Goal: Check status: Check status

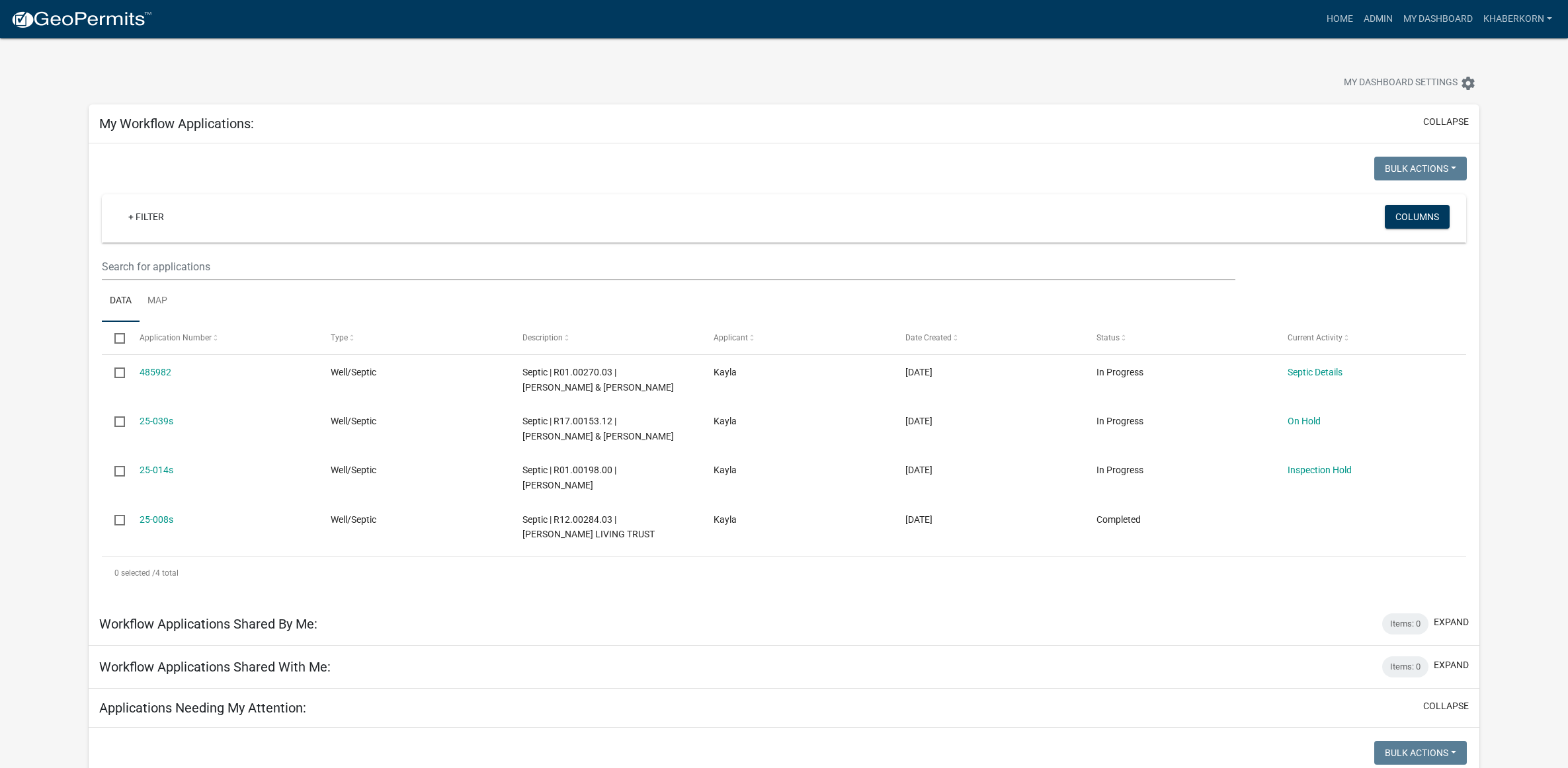
scroll to position [661, 0]
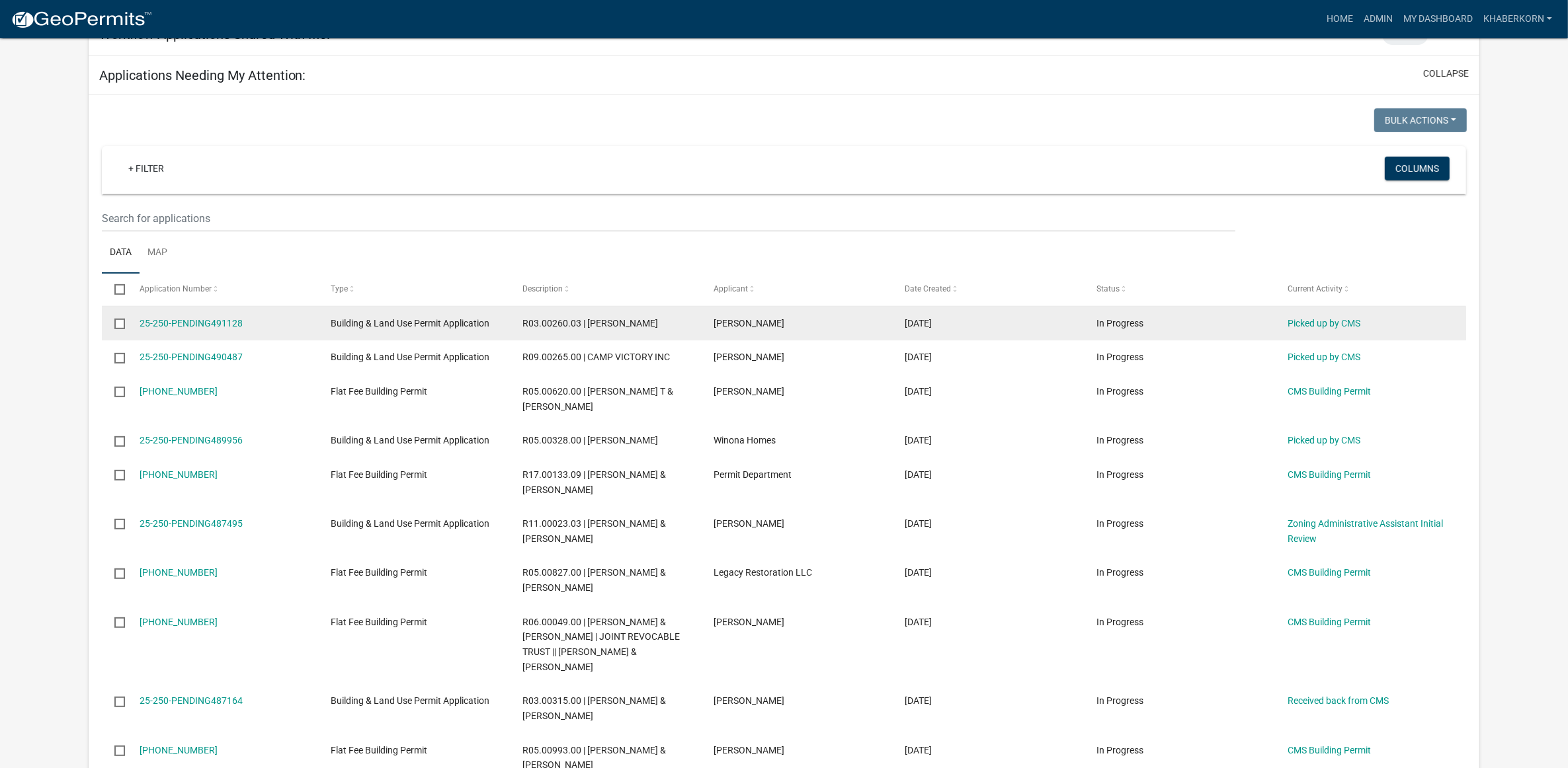
scroll to position [661, 0]
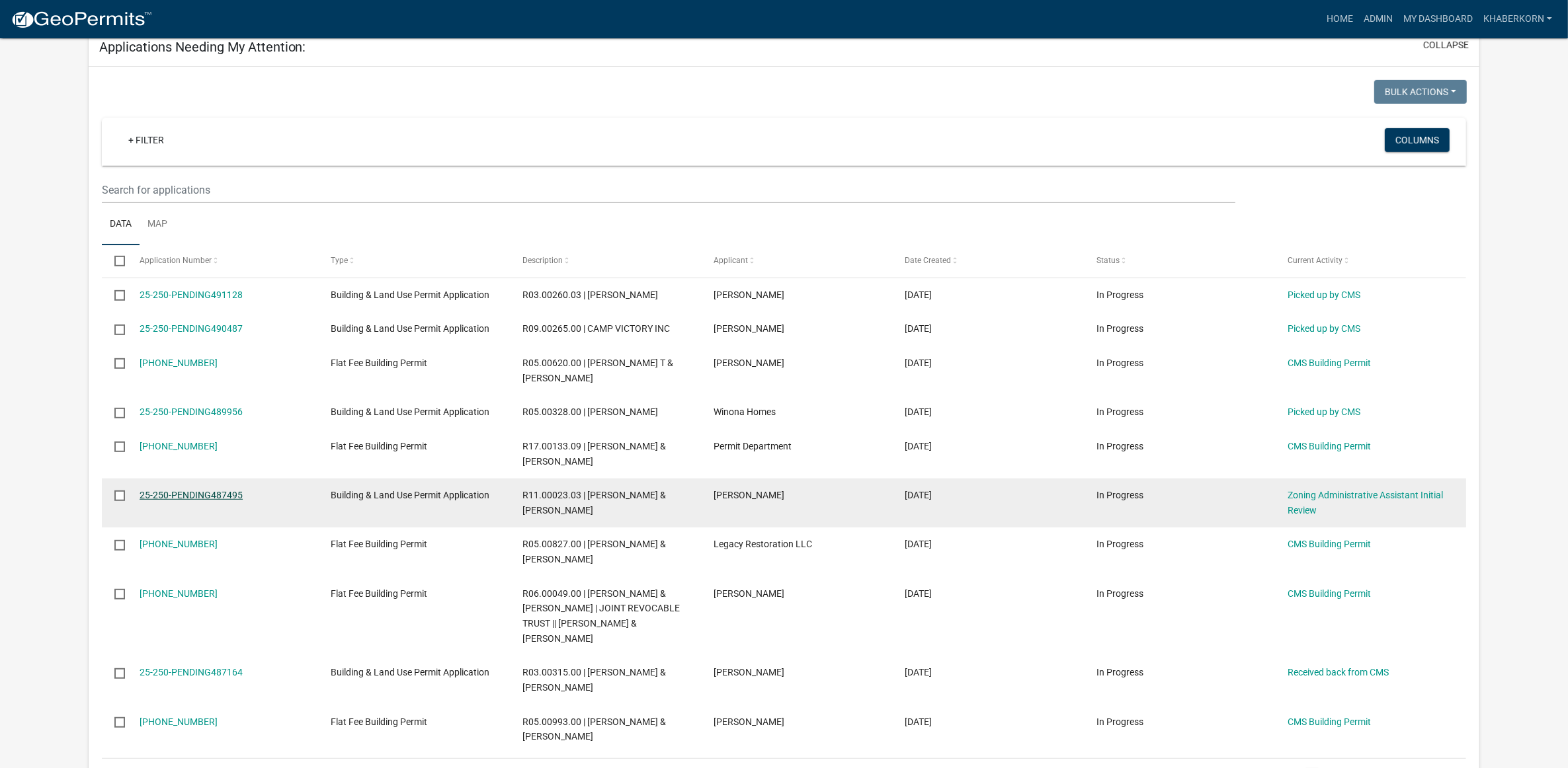
click at [203, 501] on link "25-250-PENDING487495" at bounding box center [191, 495] width 103 height 10
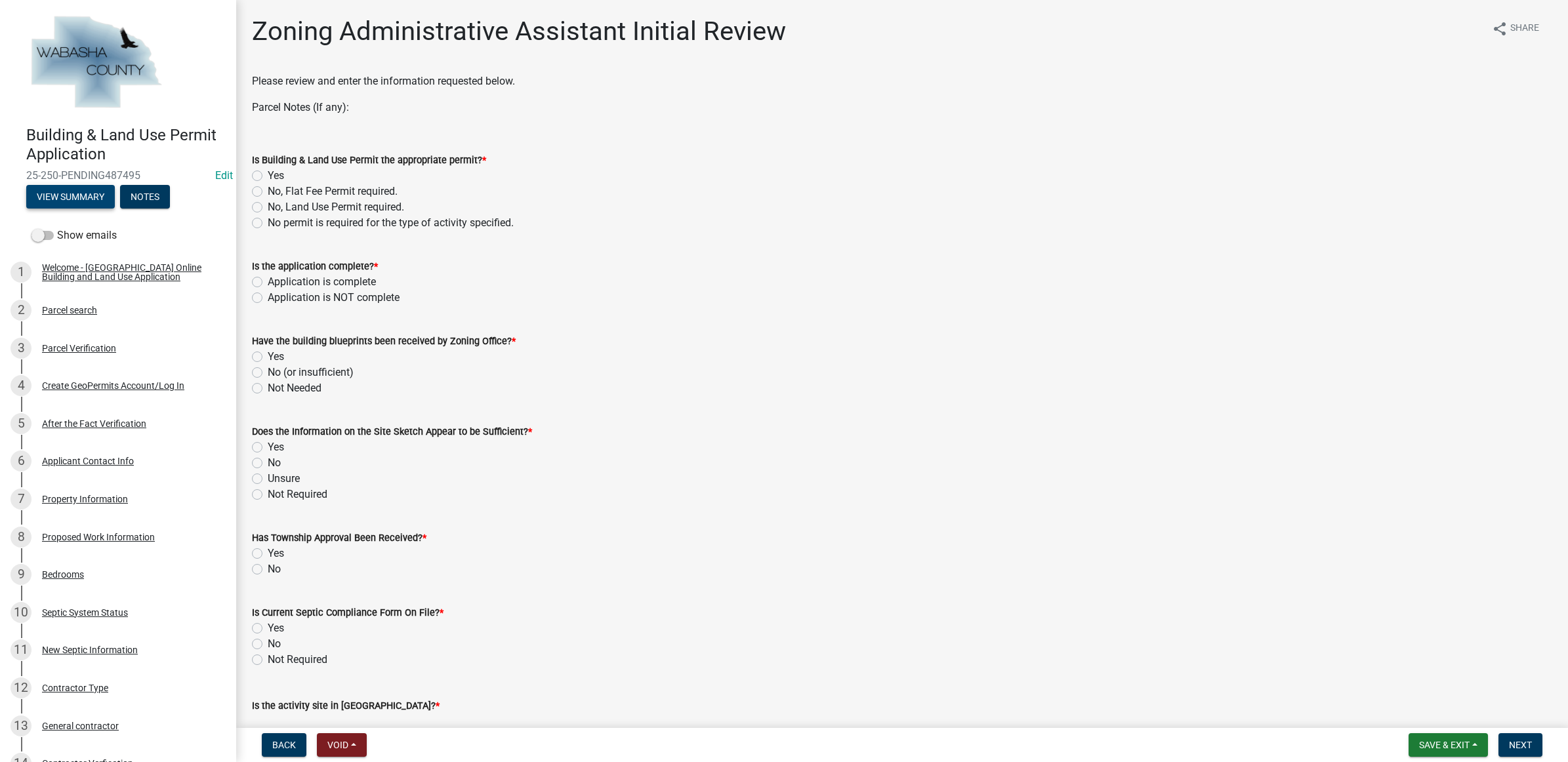
click at [94, 194] on button "View Summary" at bounding box center [70, 197] width 88 height 24
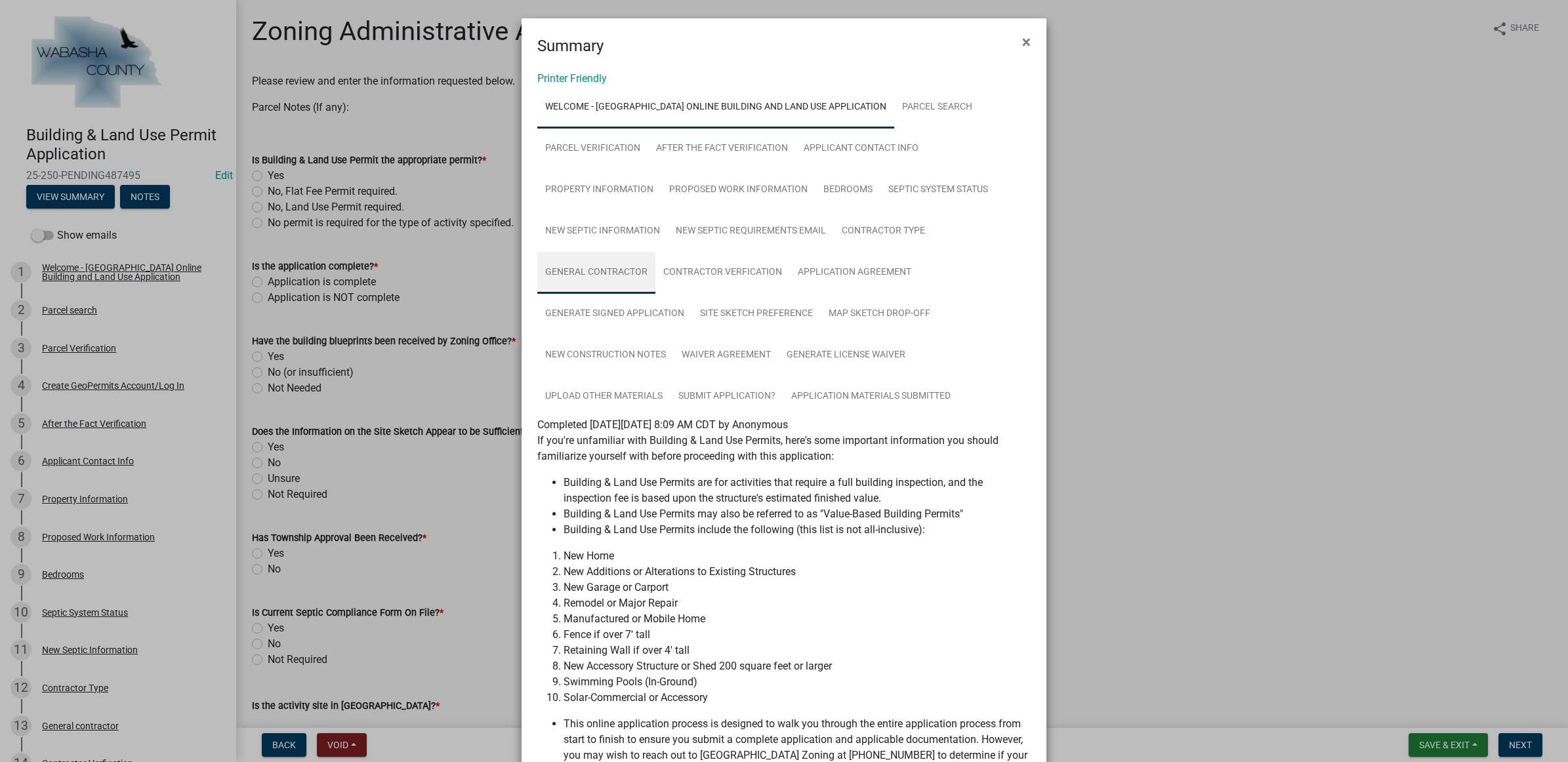
click at [571, 263] on link "General contractor" at bounding box center [596, 273] width 118 height 42
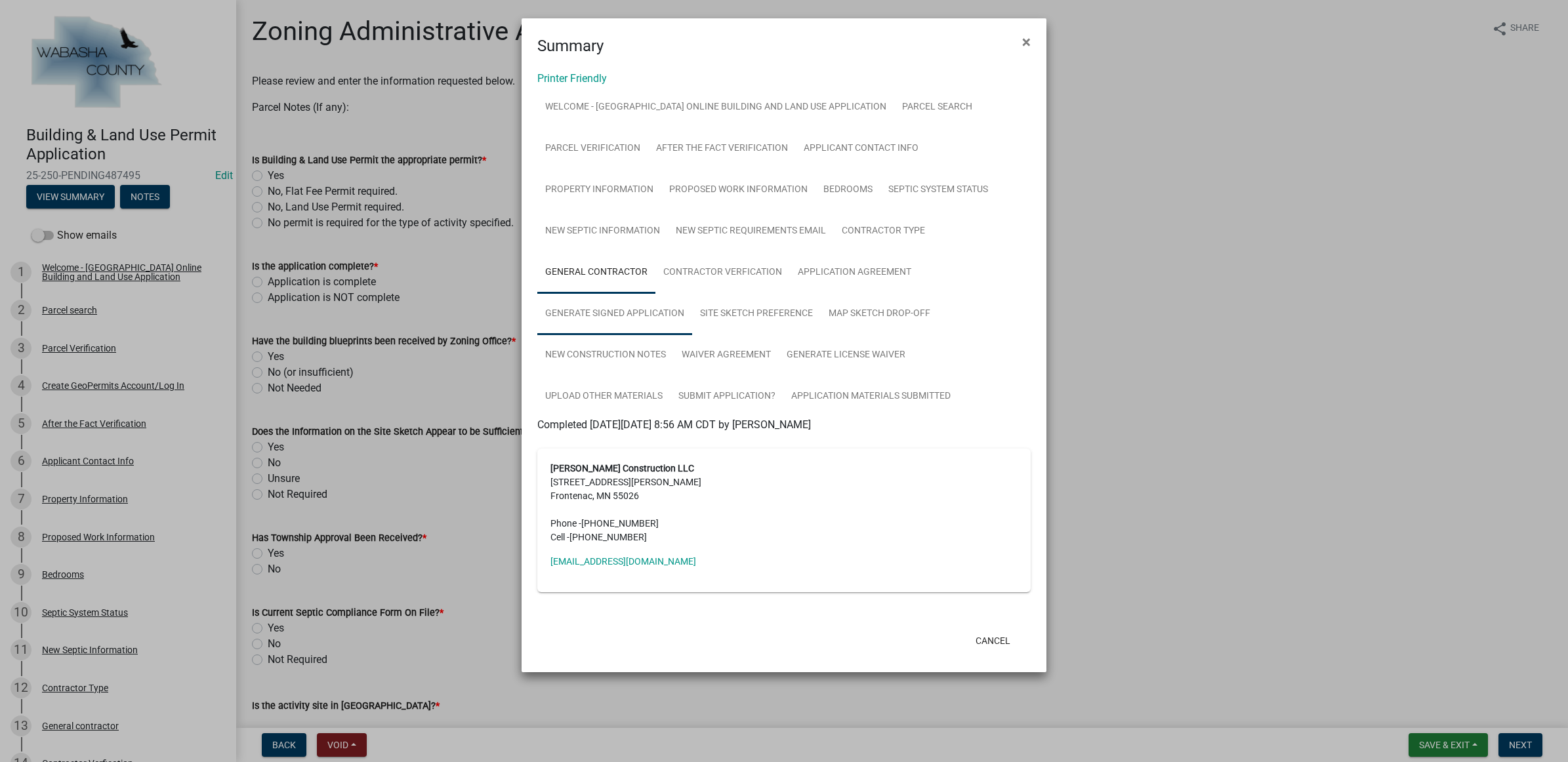
click at [679, 315] on link "Generate Signed Application" at bounding box center [614, 314] width 155 height 42
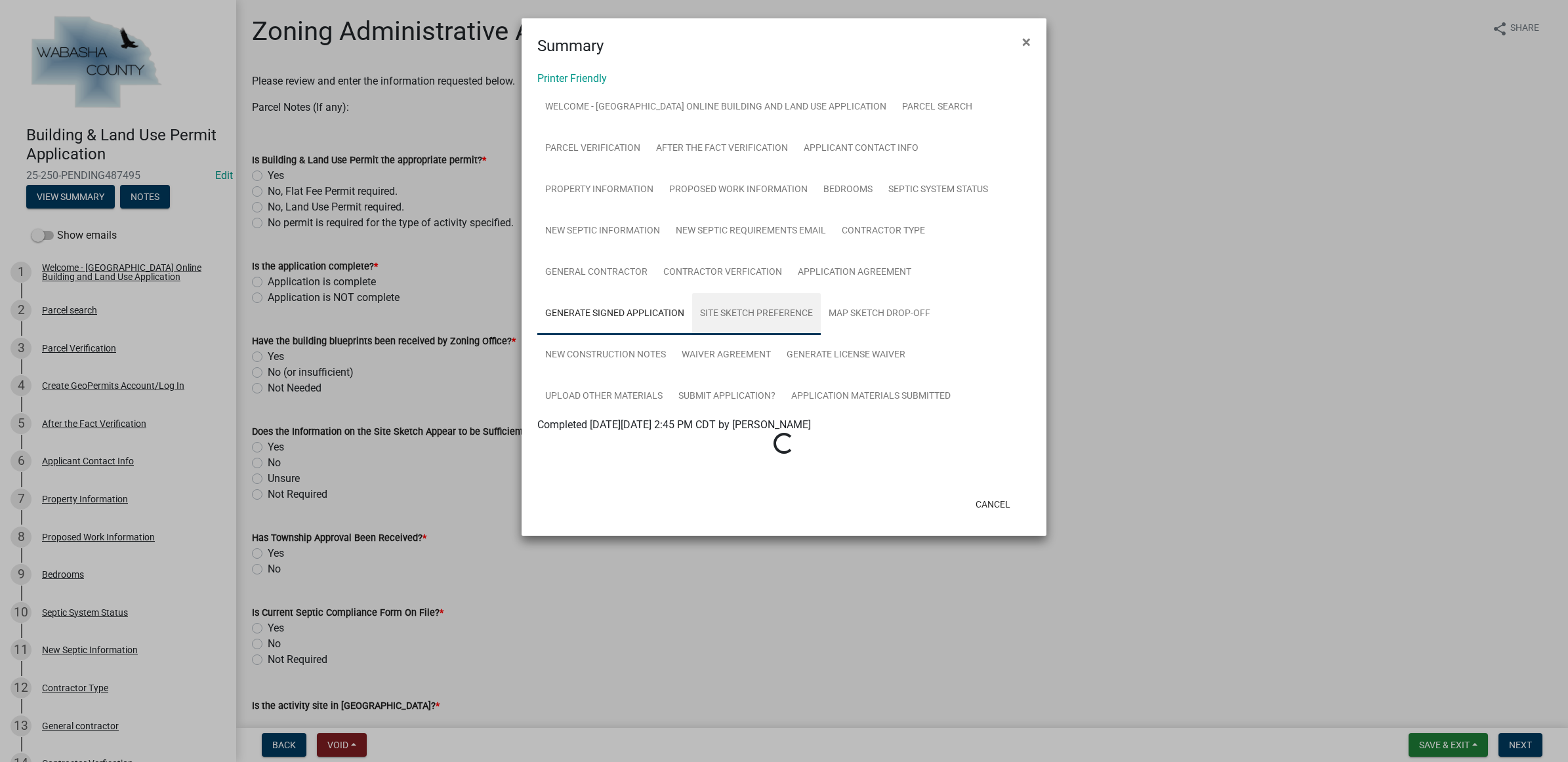
click at [743, 314] on link "Site Sketch Preference" at bounding box center [757, 314] width 129 height 42
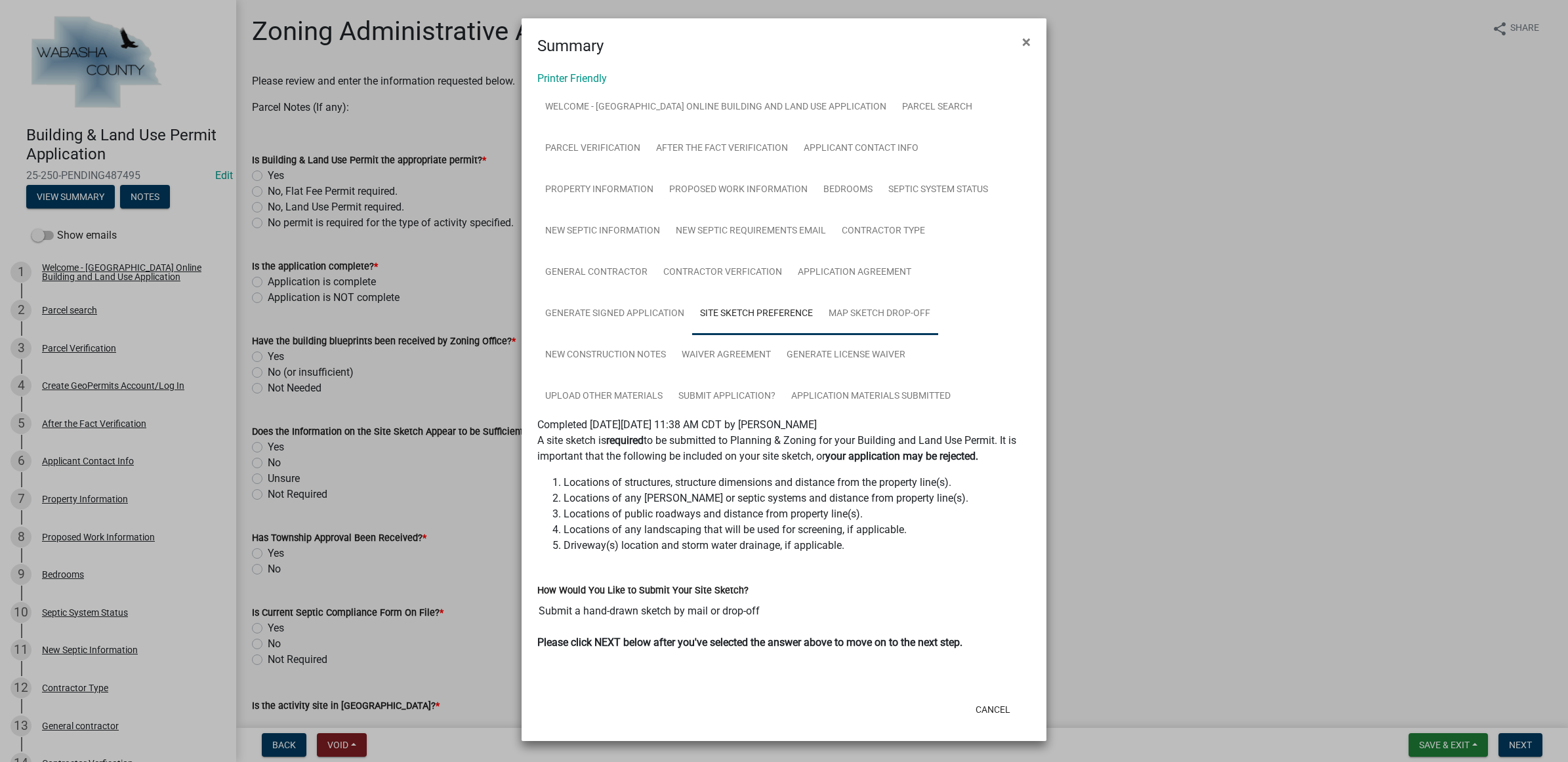
click at [855, 308] on link "Map Sketch Drop-off" at bounding box center [880, 314] width 118 height 42
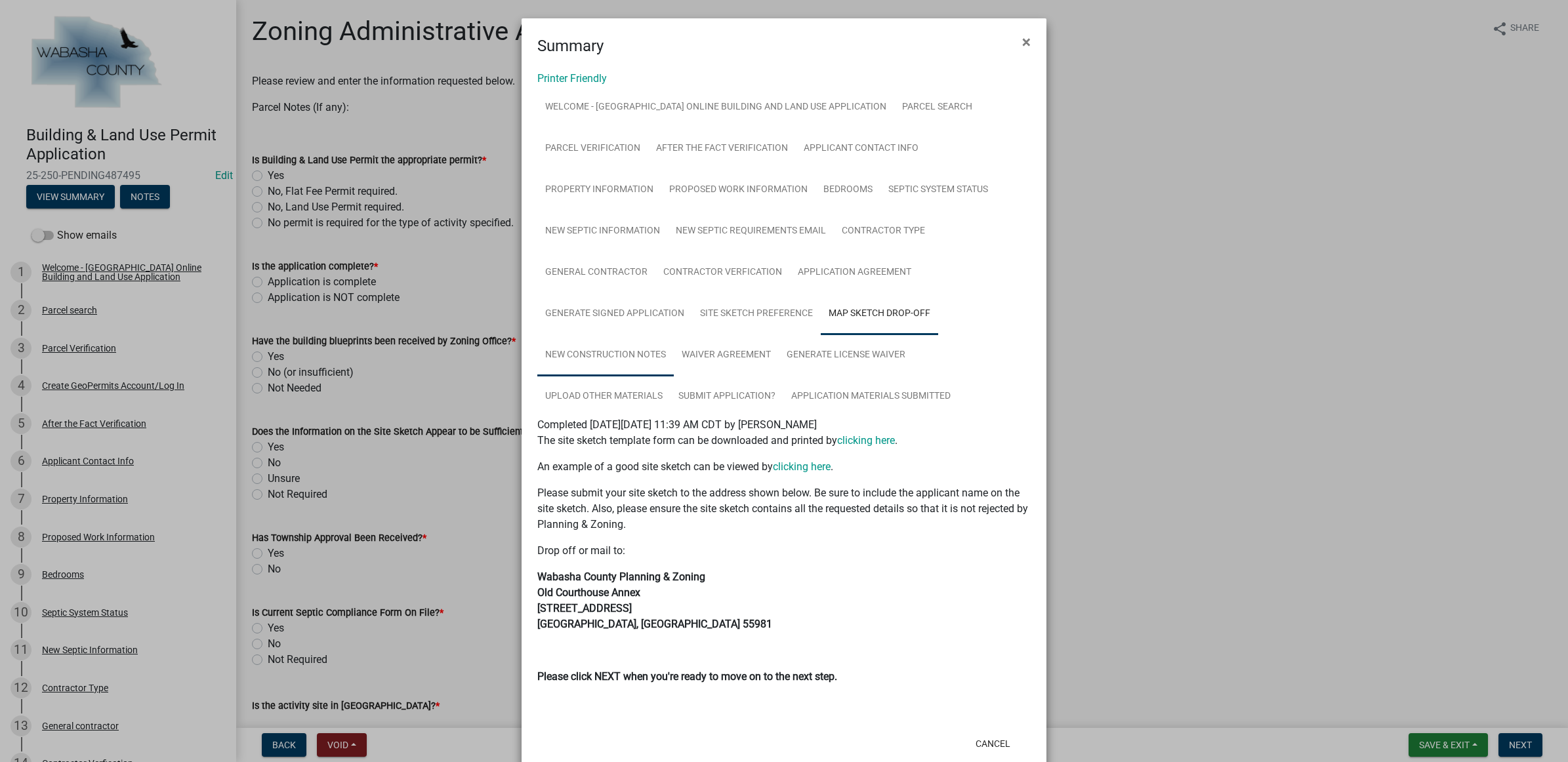
click at [646, 346] on link "New Construction Notes" at bounding box center [606, 355] width 137 height 42
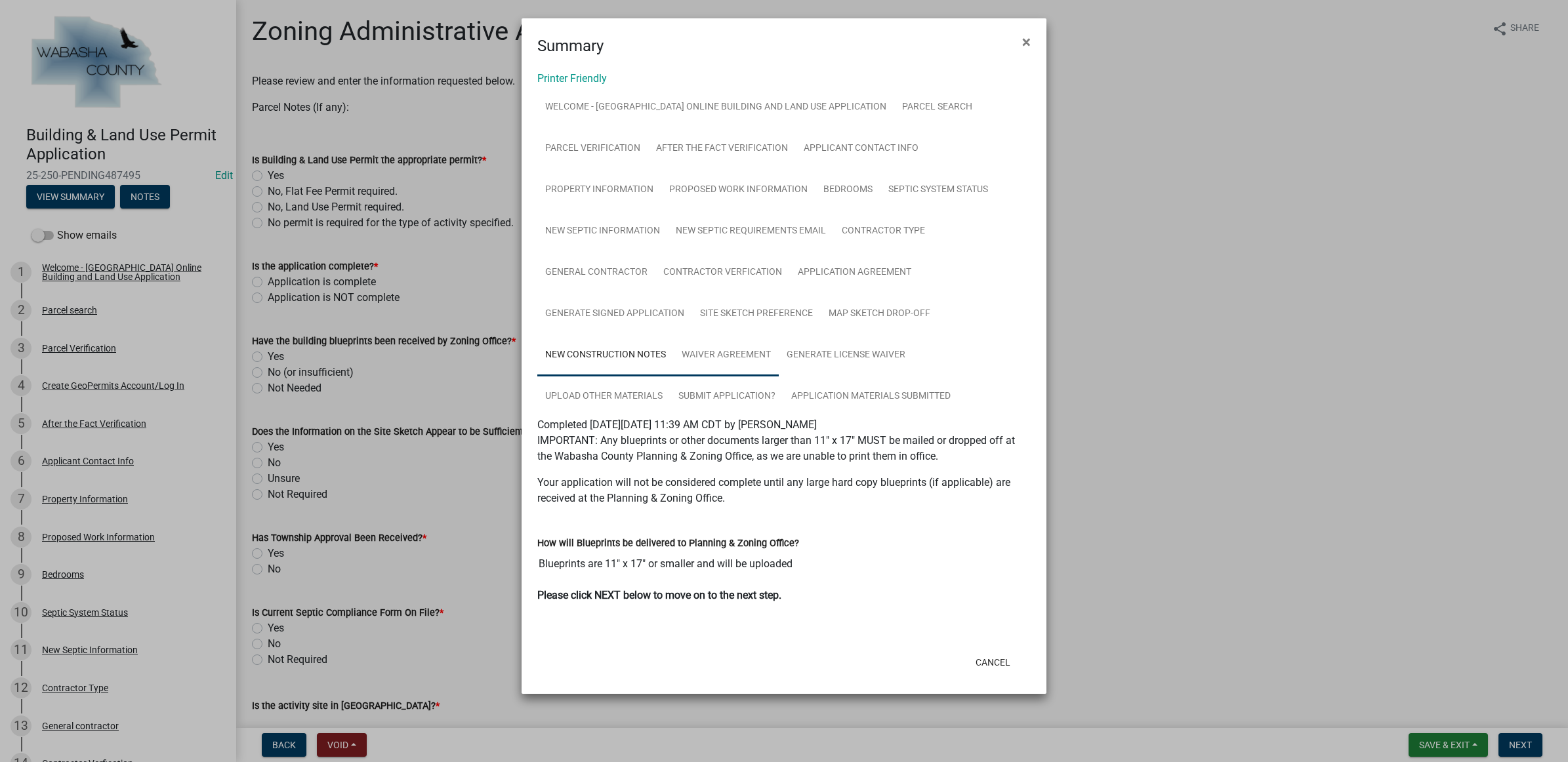
click at [718, 350] on link "Waiver Agreement" at bounding box center [726, 355] width 105 height 42
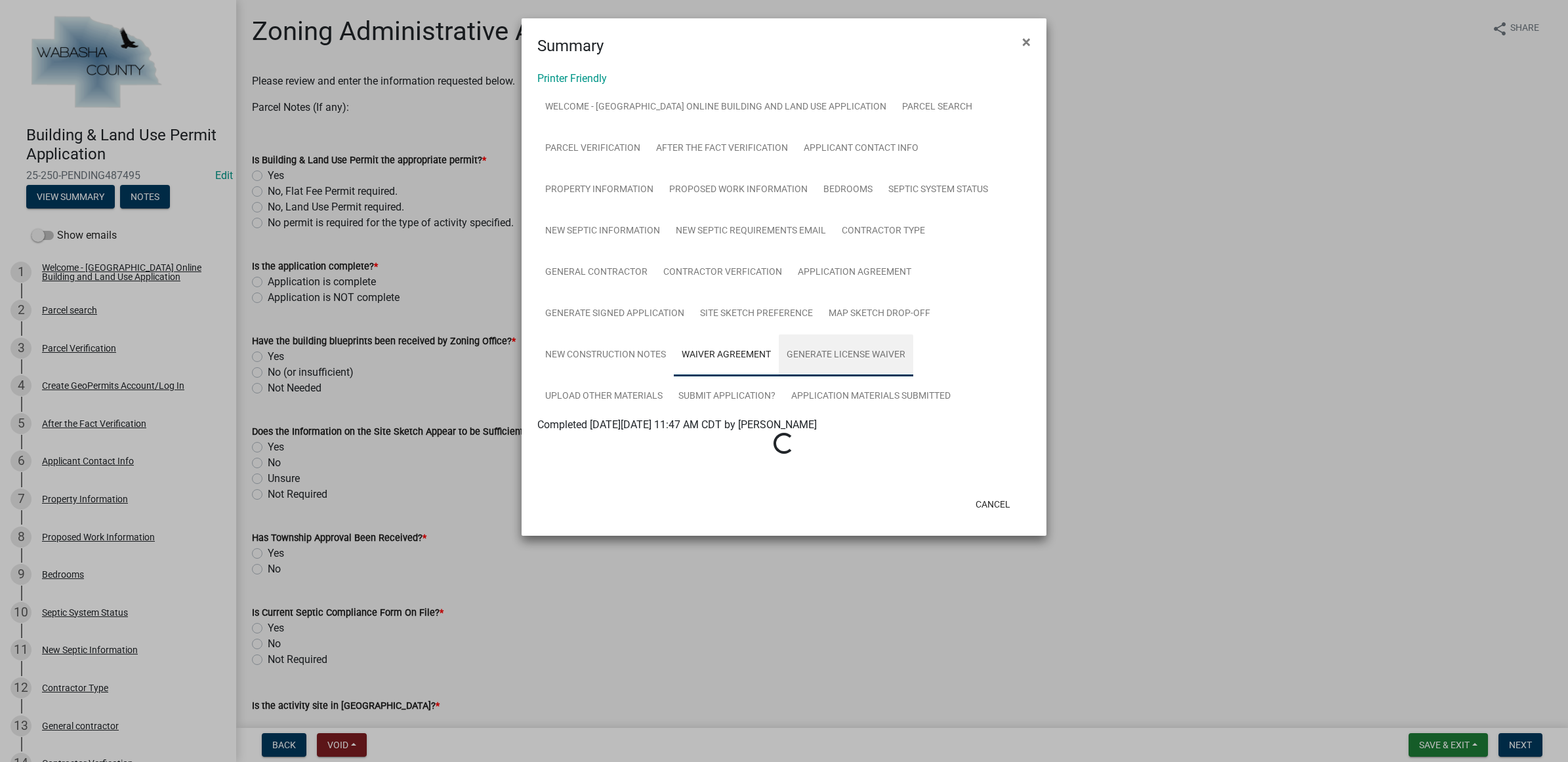
click at [843, 350] on link "Generate License Waiver" at bounding box center [846, 355] width 134 height 42
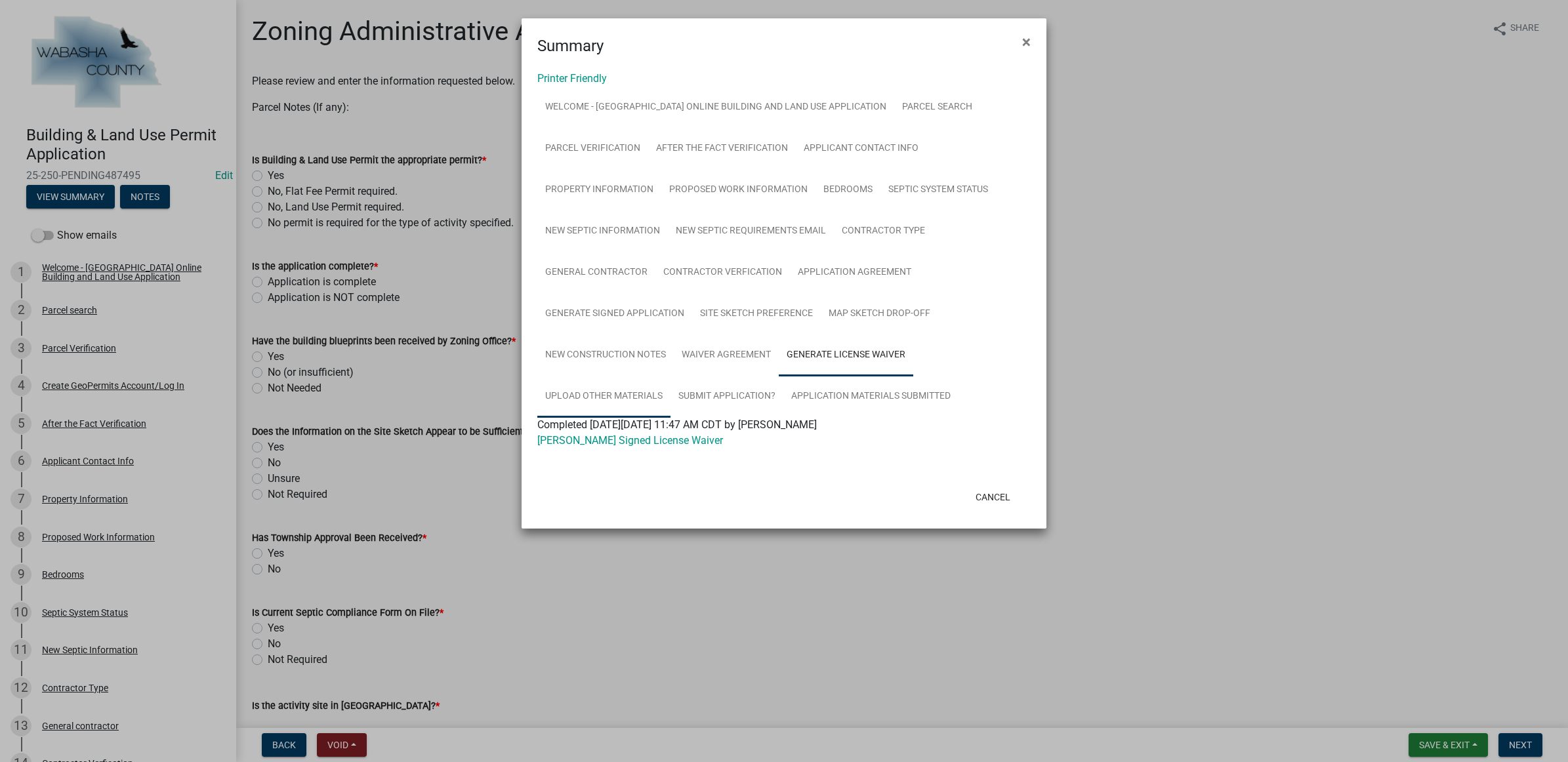
click at [598, 385] on link "Upload Other Materials" at bounding box center [604, 396] width 134 height 42
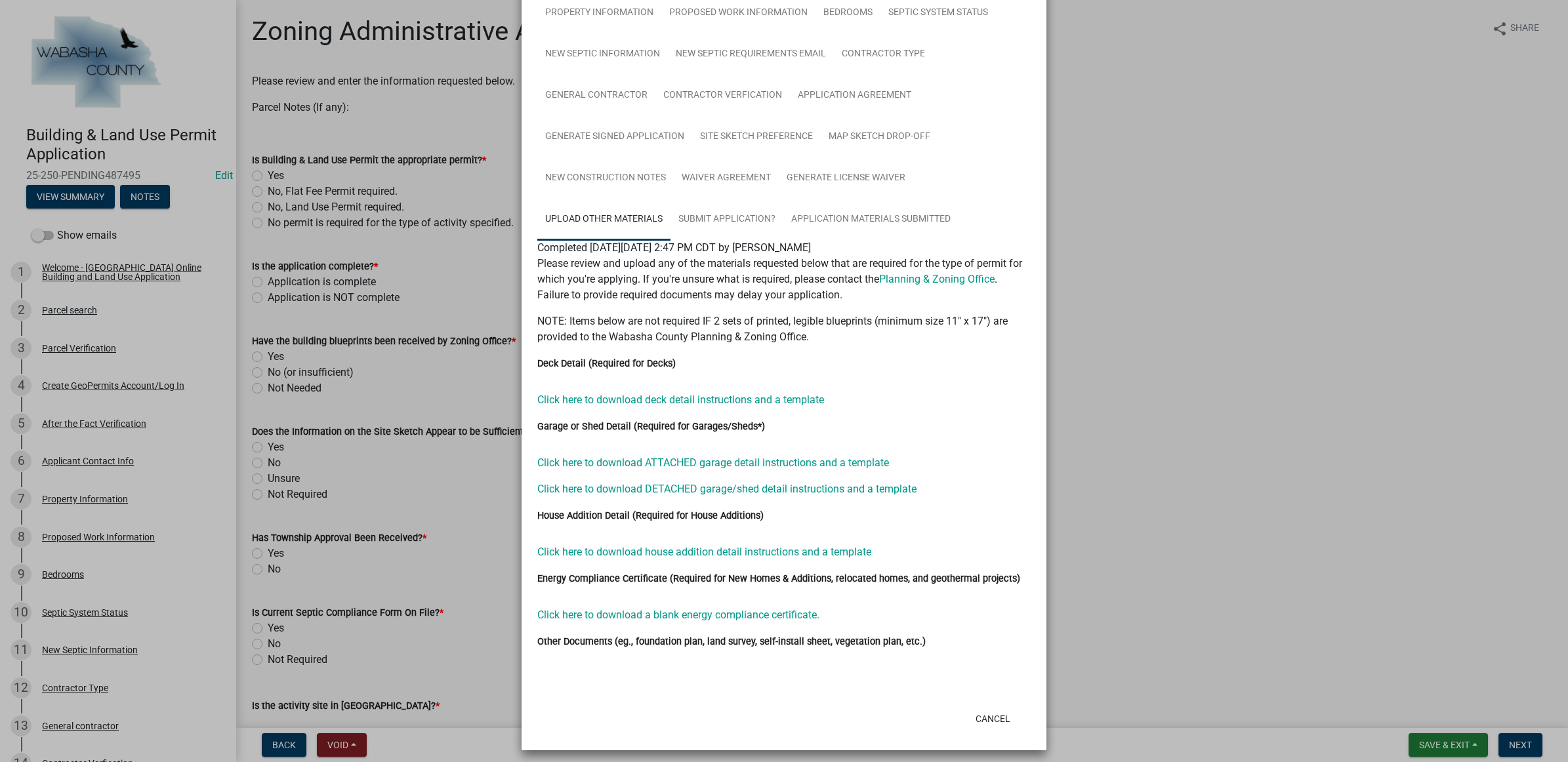
scroll to position [180, 0]
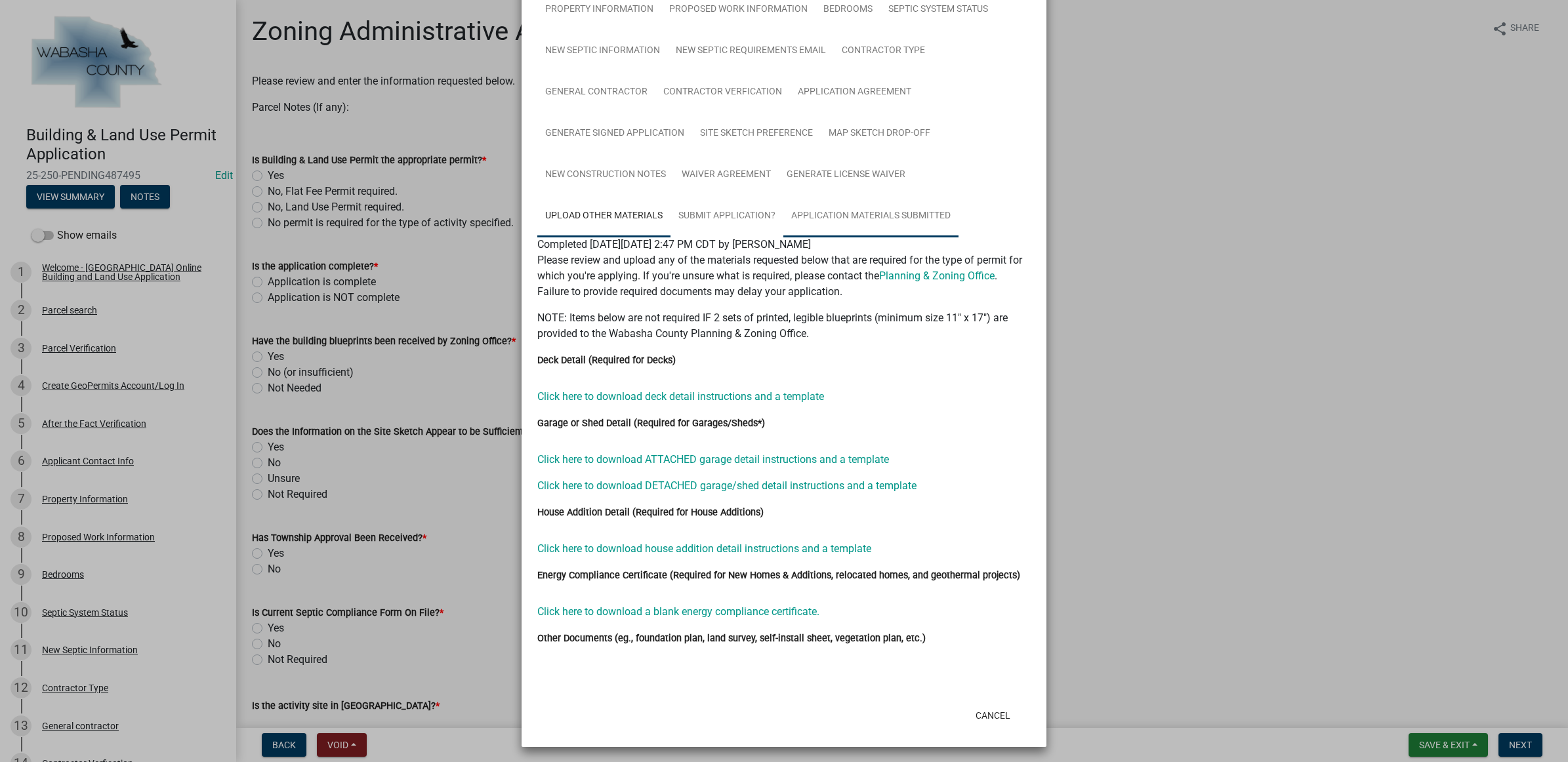
click at [860, 223] on link "Application Materials Submitted" at bounding box center [871, 216] width 175 height 42
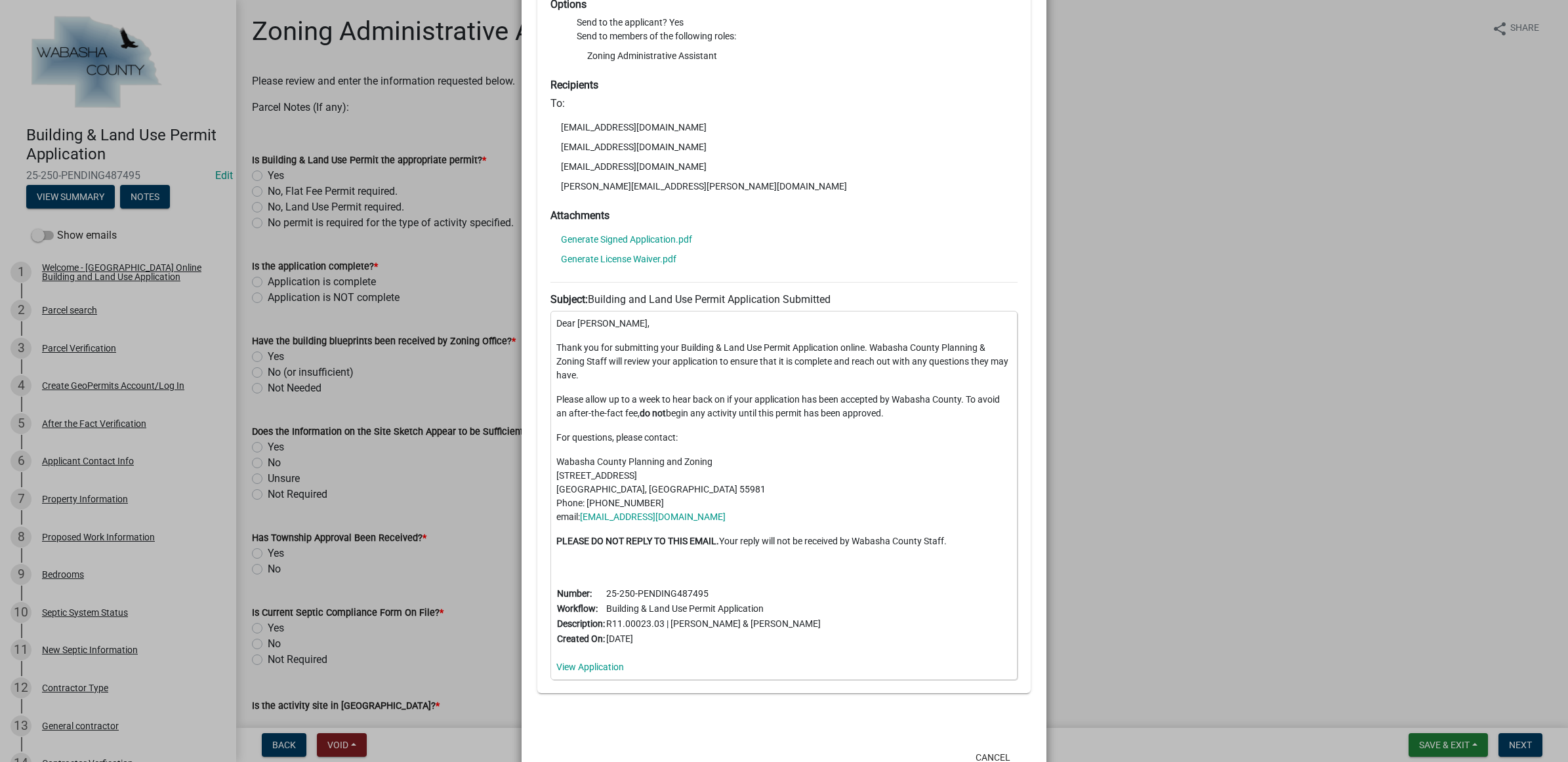
scroll to position [559, 0]
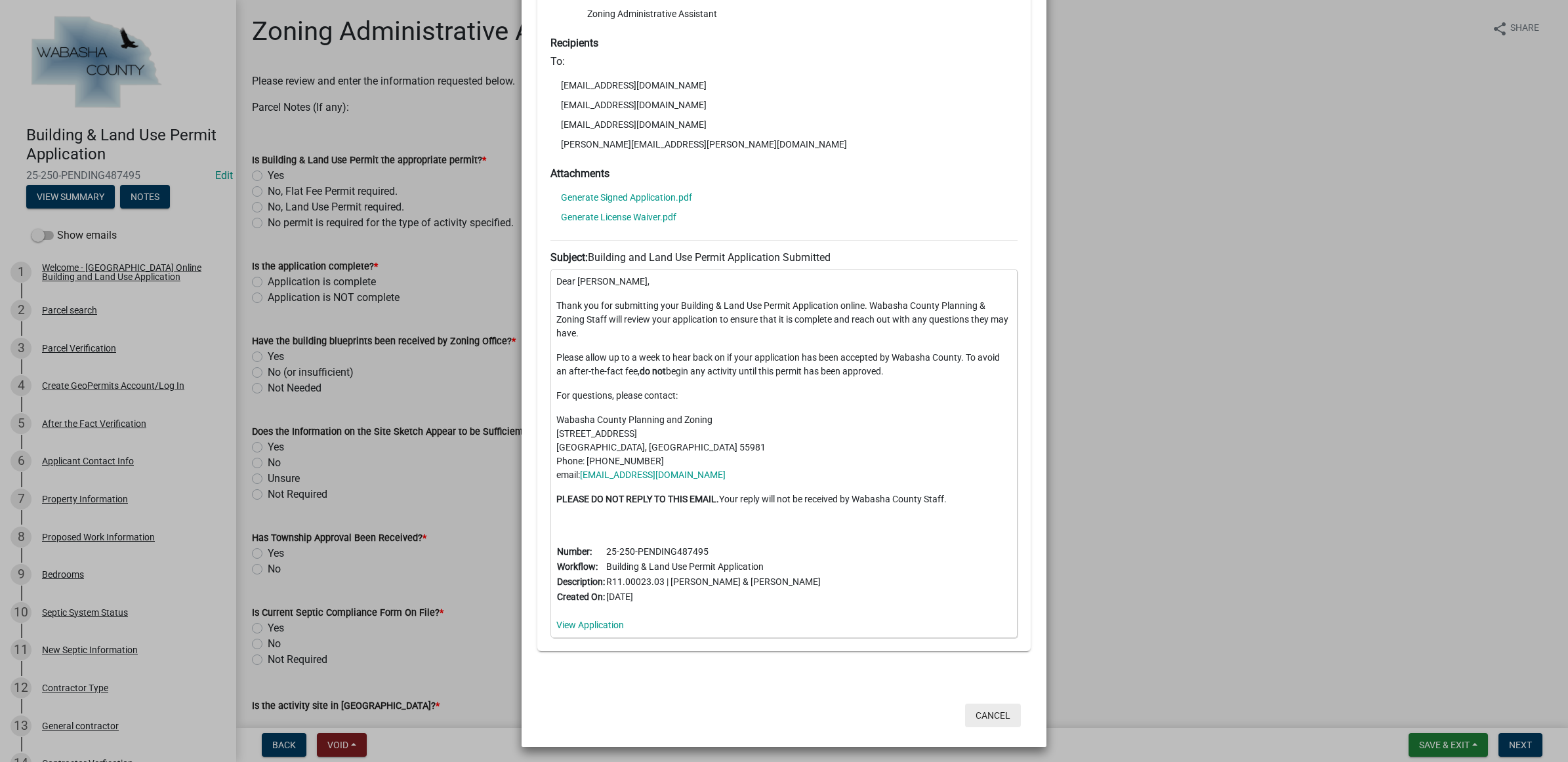
click at [995, 719] on button "Cancel" at bounding box center [993, 716] width 56 height 24
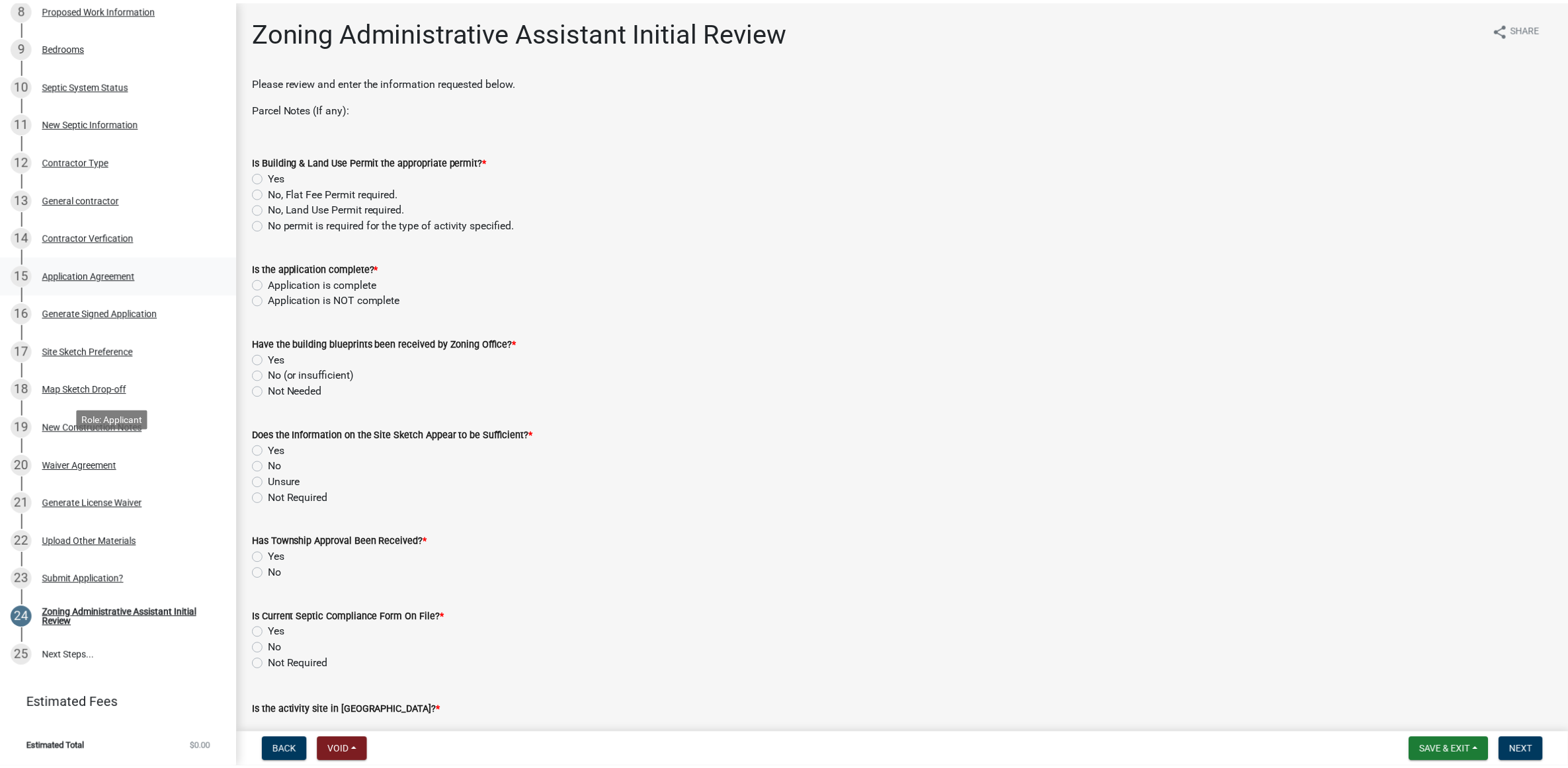
scroll to position [0, 0]
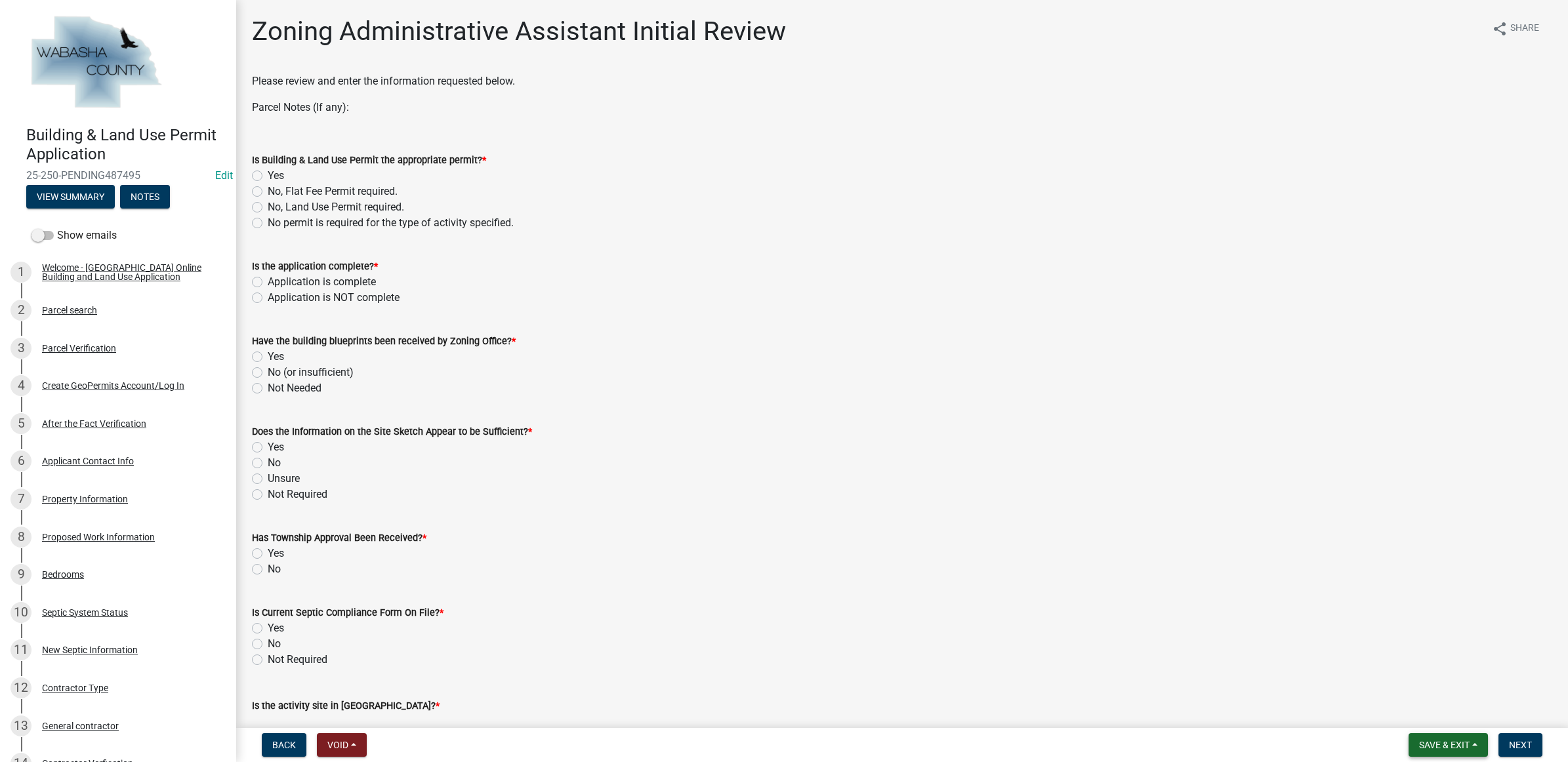
click at [1421, 748] on span "Save & Exit" at bounding box center [1445, 745] width 51 height 10
click at [1418, 706] on button "Save & Exit" at bounding box center [1436, 712] width 105 height 32
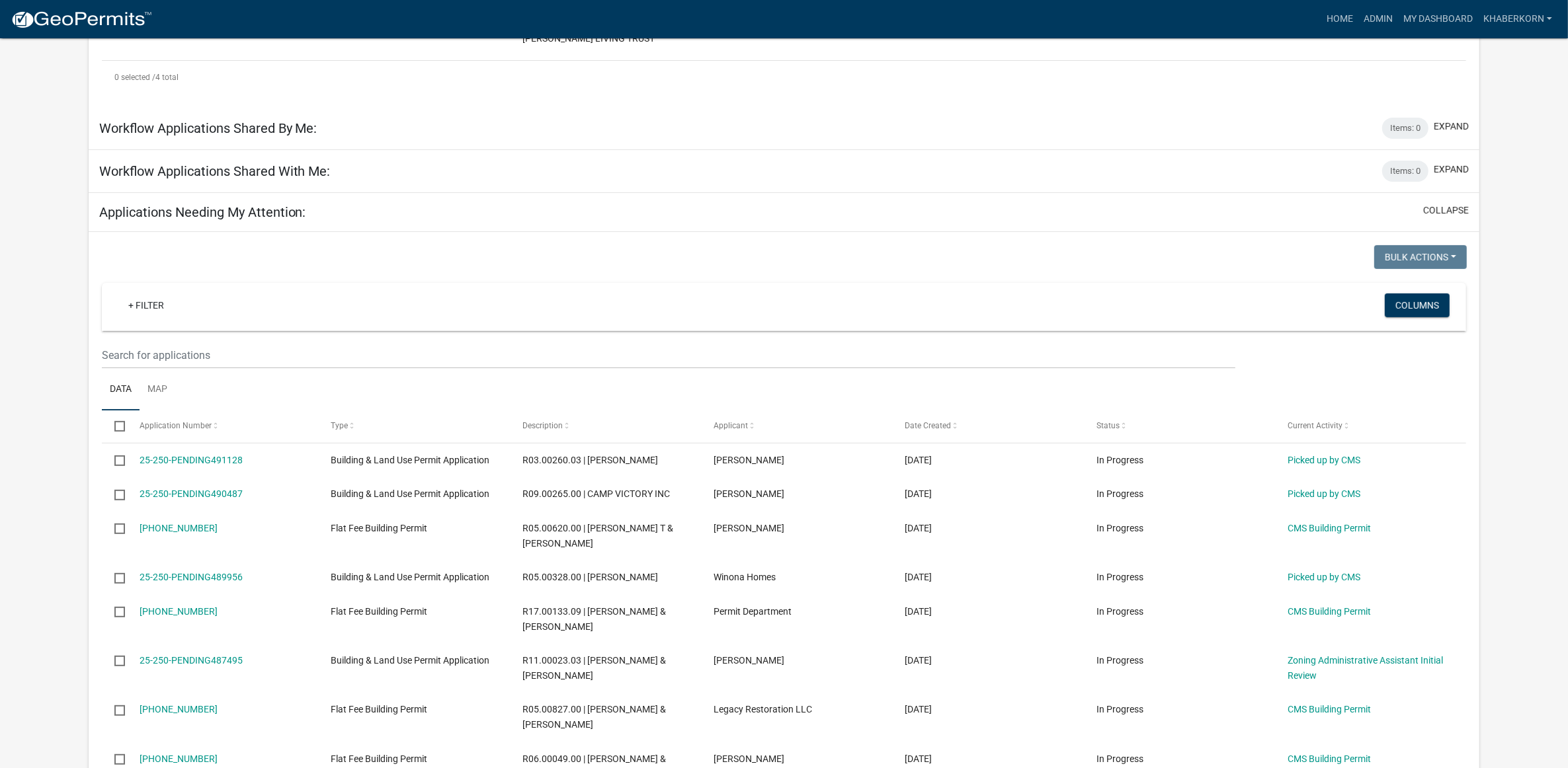
scroll to position [579, 0]
